Goal: Navigation & Orientation: Find specific page/section

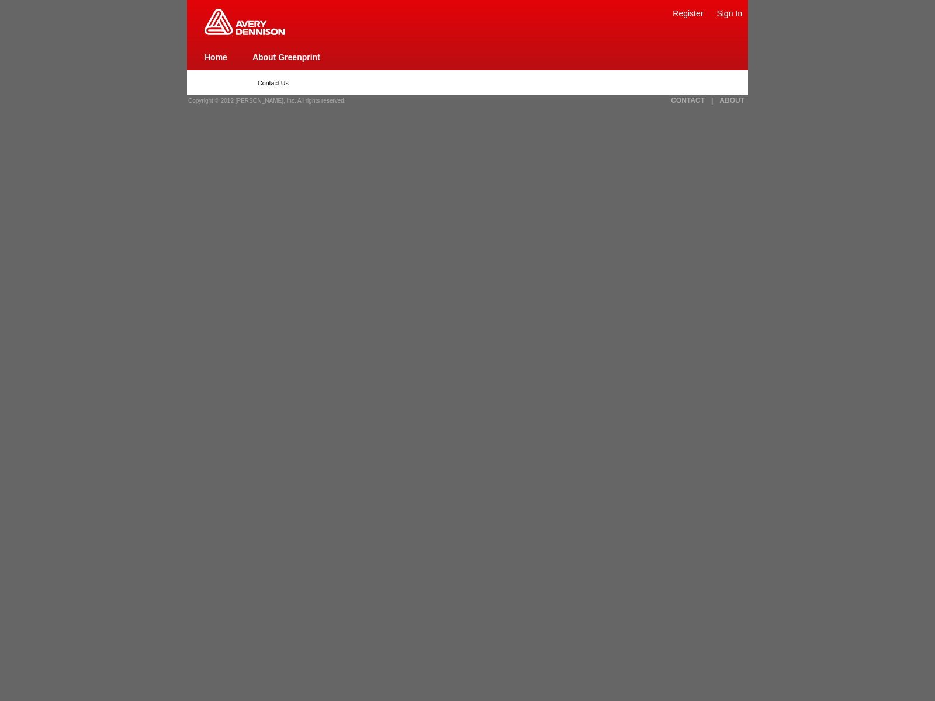
click at [688, 13] on link "Register" at bounding box center [687, 13] width 30 height 9
click at [263, 100] on span "Copyright © 2012 [PERSON_NAME], Inc. All rights reserved." at bounding box center [267, 101] width 158 height 6
click at [711, 100] on link "|" at bounding box center [712, 100] width 2 height 8
click at [731, 100] on link "ABOUT" at bounding box center [731, 100] width 25 height 8
